Goal: Transaction & Acquisition: Purchase product/service

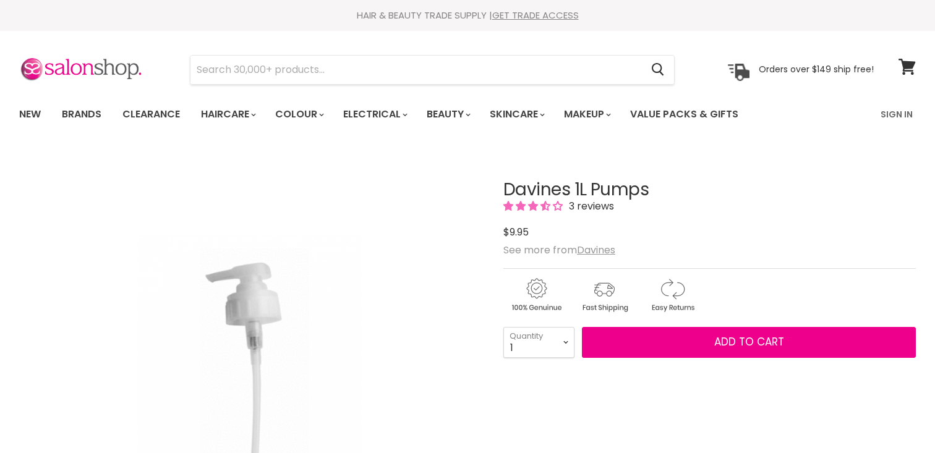
scroll to position [24, 0]
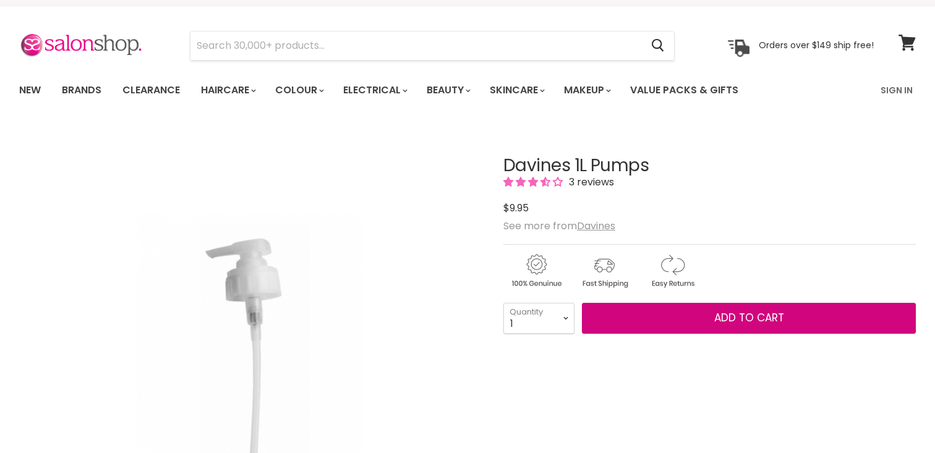
click at [691, 314] on button "Add to cart" at bounding box center [749, 318] width 334 height 31
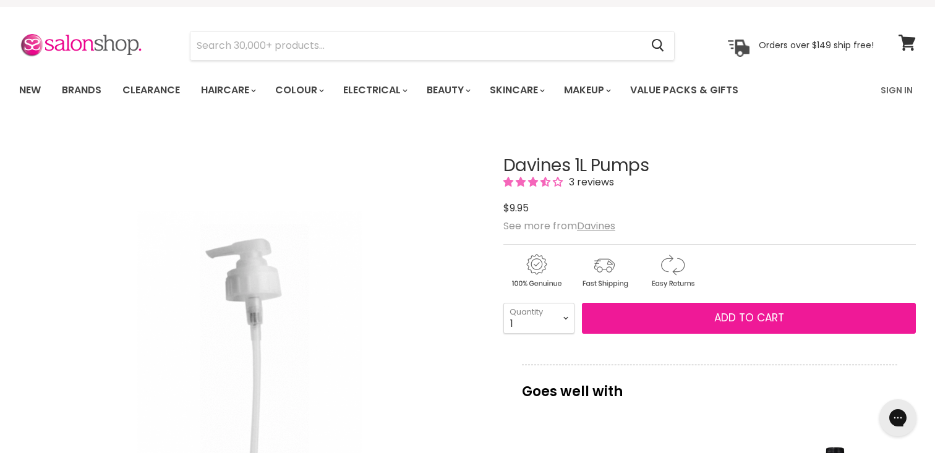
click at [730, 320] on span "Add to cart" at bounding box center [750, 318] width 70 height 15
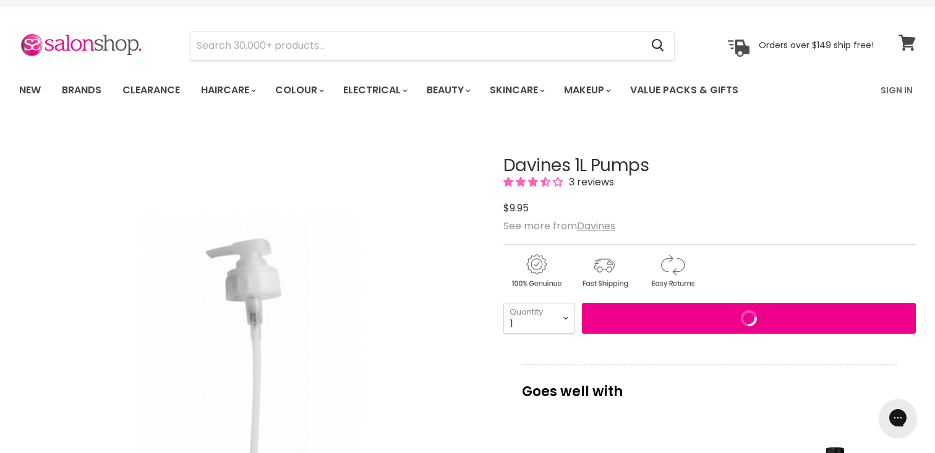
click at [908, 36] on link "View cart" at bounding box center [908, 42] width 30 height 28
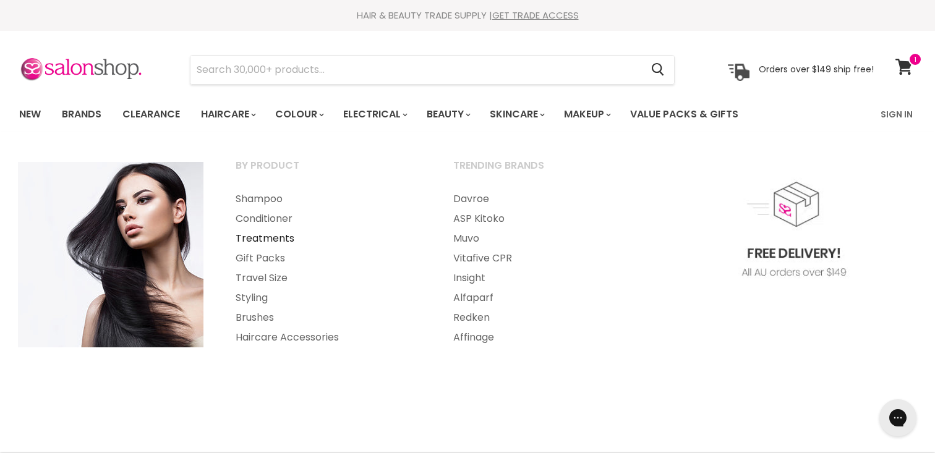
click at [262, 238] on link "Treatments" at bounding box center [327, 239] width 215 height 20
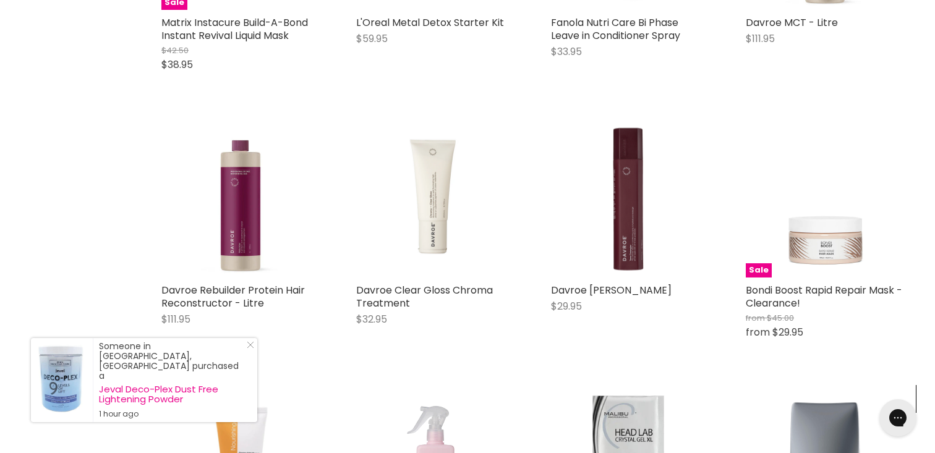
scroll to position [2961, 0]
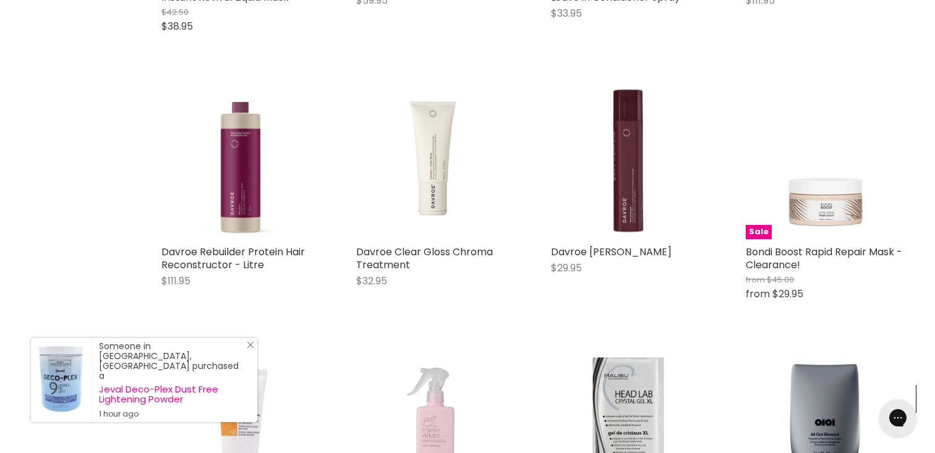
click at [249, 349] on icon "Close Icon" at bounding box center [250, 345] width 7 height 7
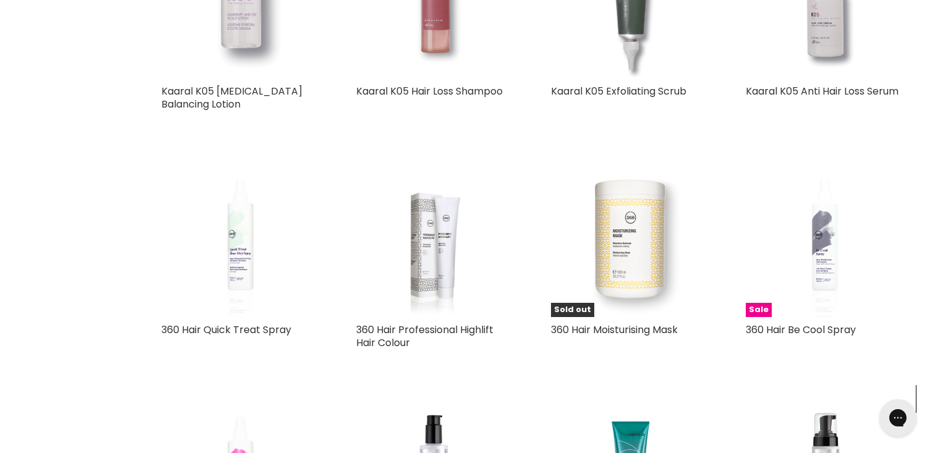
scroll to position [6020, 0]
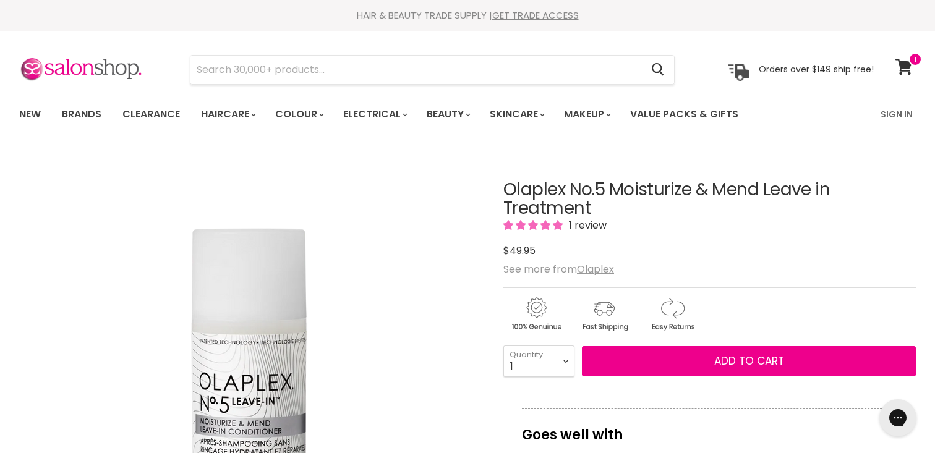
click at [530, 187] on h1 "Olaplex No.5 Moisturize & Mend Leave in Treatment" at bounding box center [710, 200] width 413 height 38
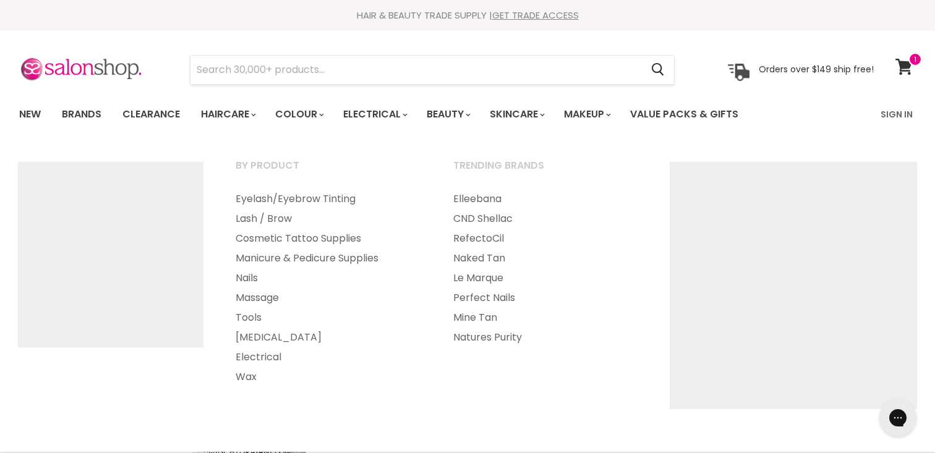
copy h1 "Olaplex"
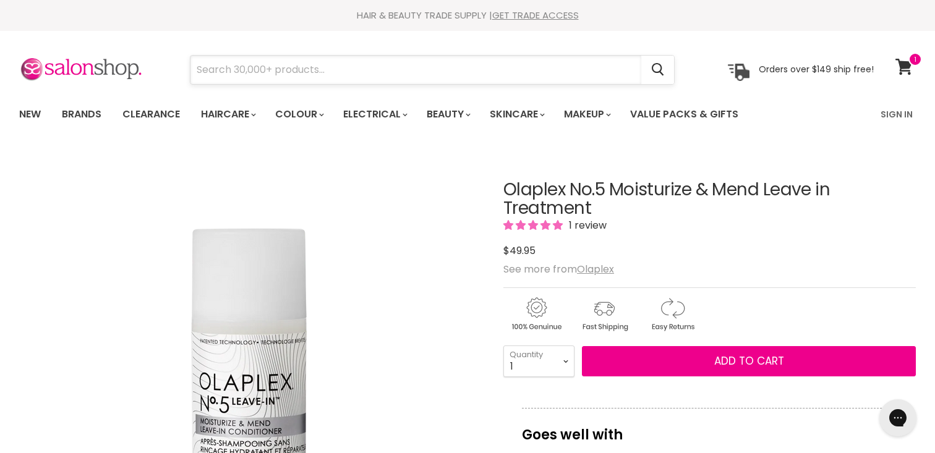
click at [413, 69] on input "Search" at bounding box center [416, 70] width 451 height 28
paste input "Olaplex"
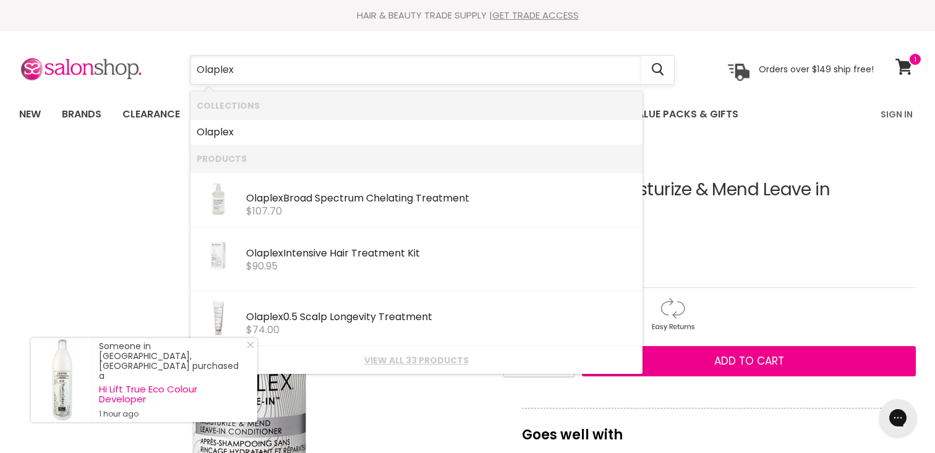
type input "Olaplex"
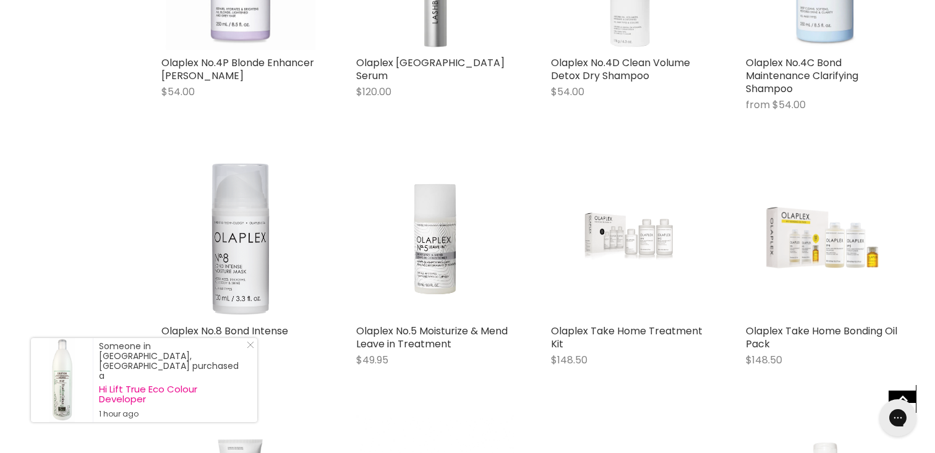
scroll to position [647, 0]
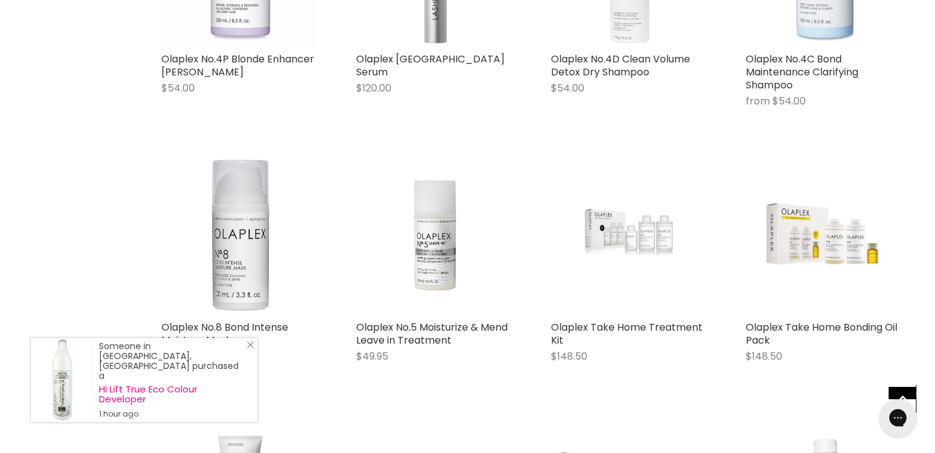
click at [247, 349] on icon "Close Icon" at bounding box center [250, 345] width 7 height 7
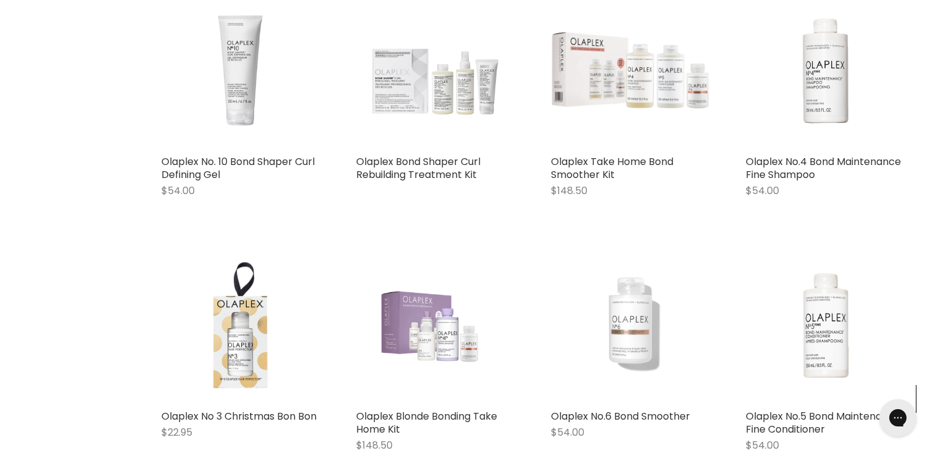
scroll to position [1225, 0]
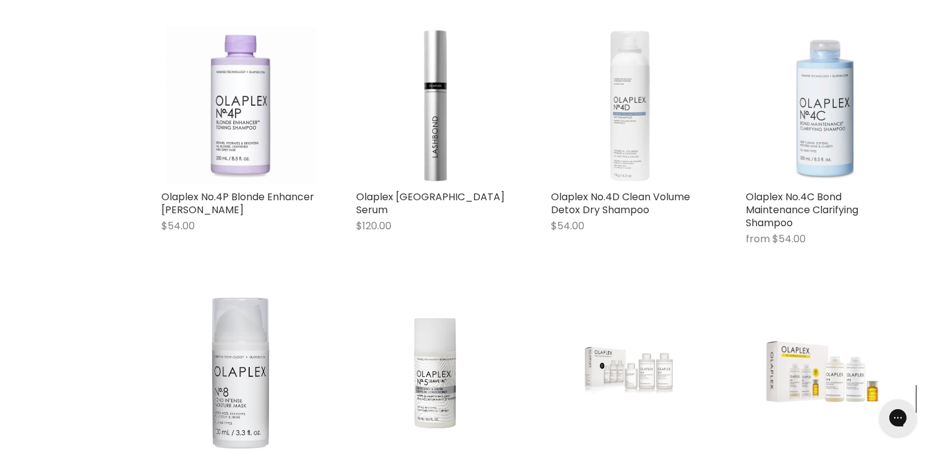
scroll to position [444, 0]
